Goal: Find specific page/section: Find specific page/section

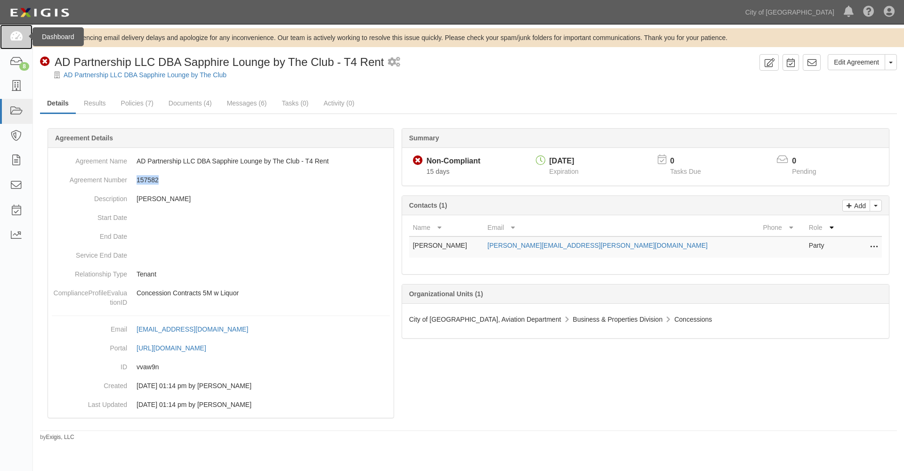
click at [19, 32] on icon at bounding box center [15, 37] width 13 height 11
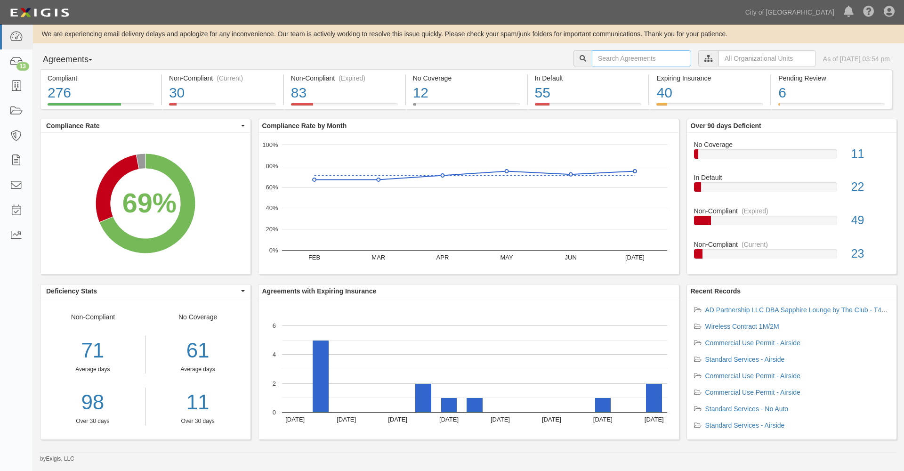
click at [592, 58] on input "text" at bounding box center [641, 58] width 99 height 16
type input "grosskopf"
click at [626, 58] on input "grosskopf" at bounding box center [641, 58] width 99 height 16
